Goal: Task Accomplishment & Management: Complete application form

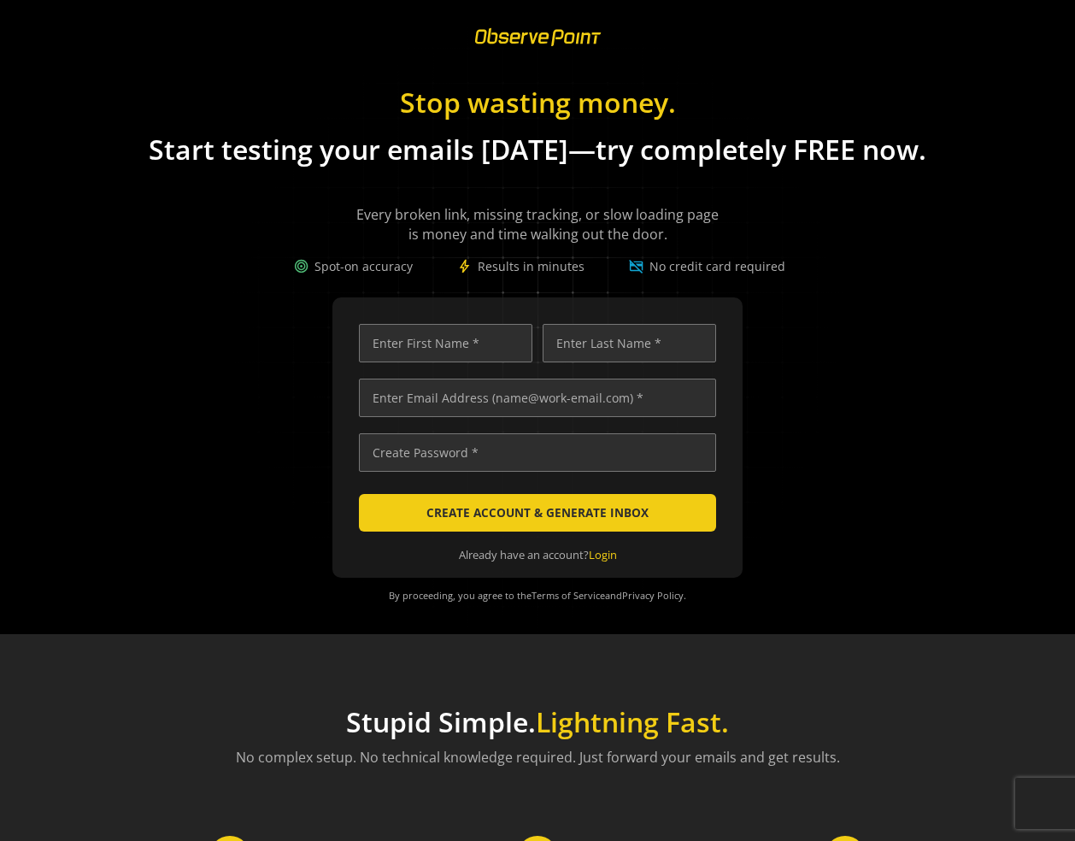
scroll to position [0, 5713]
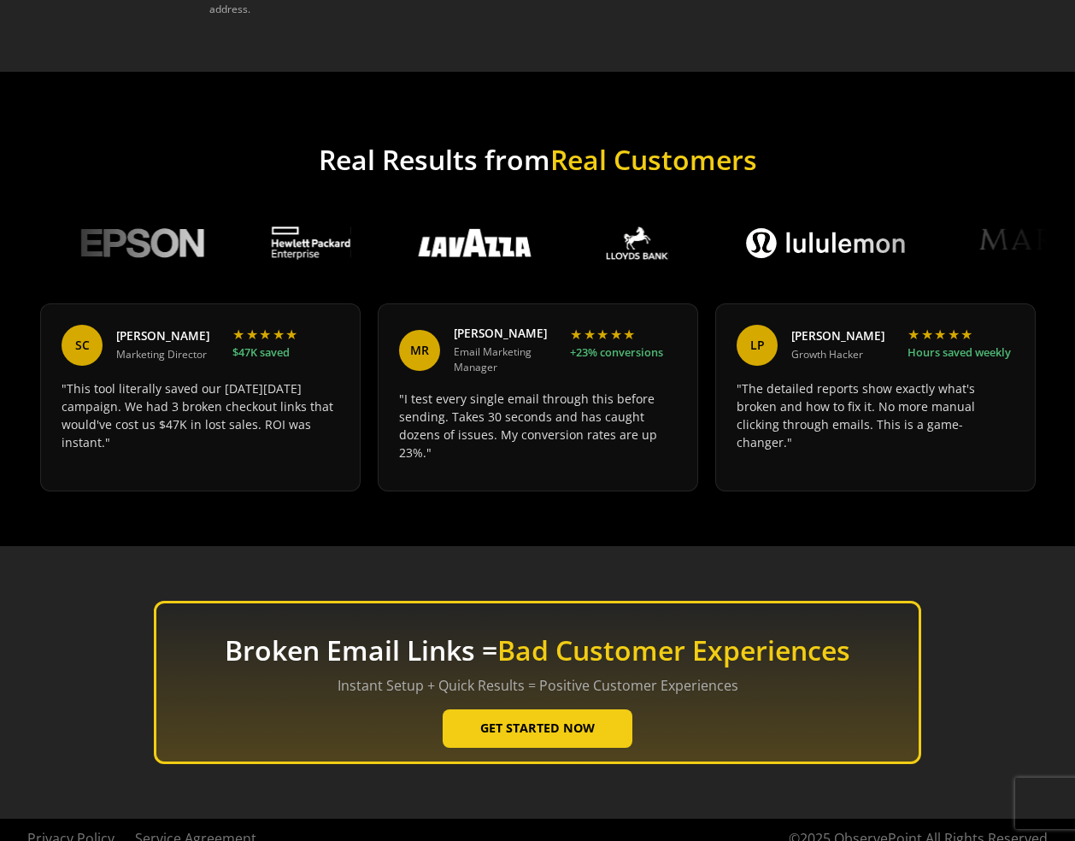
scroll to position [1018, 0]
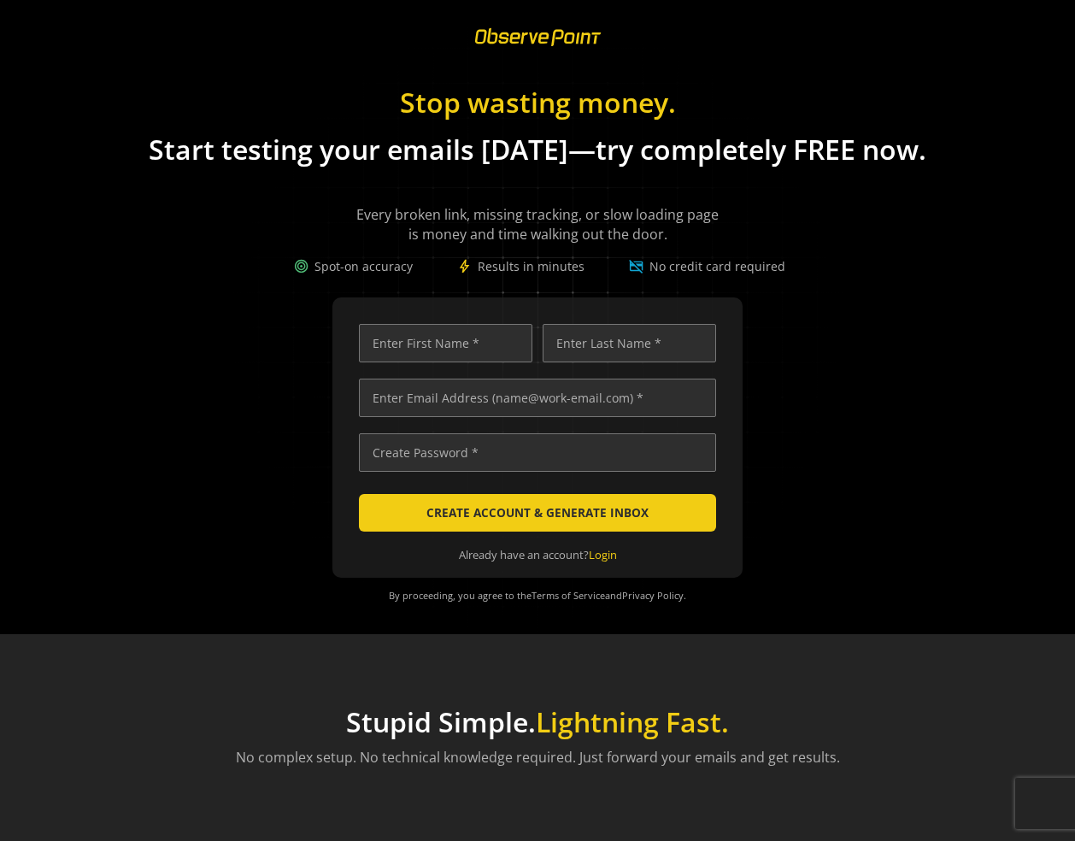
scroll to position [0, 7408]
